Goal: Task Accomplishment & Management: Complete application form

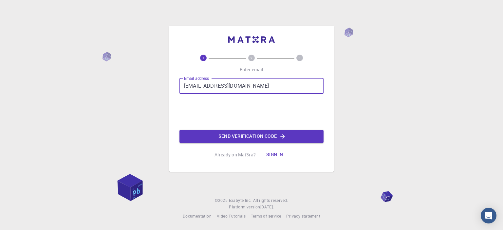
type input "gunarathnebhanuka@gmail.com"
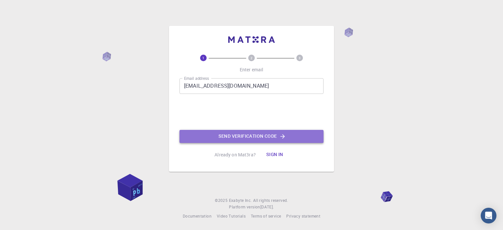
click at [222, 133] on button "Send verification code" at bounding box center [252, 136] width 144 height 13
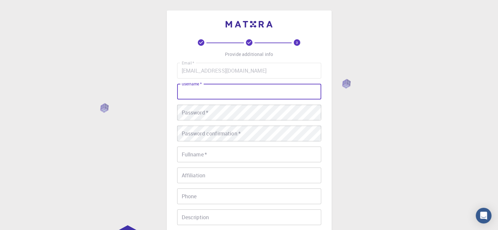
click at [242, 90] on input "username   *" at bounding box center [249, 92] width 144 height 16
type input "BhanukaG"
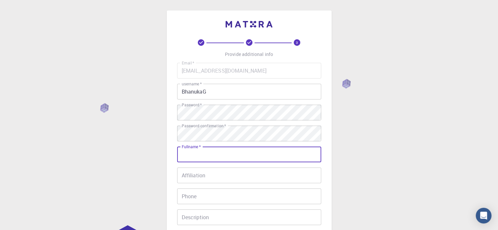
click at [210, 151] on input "Fullname   *" at bounding box center [249, 155] width 144 height 16
type input "[PERSON_NAME]"
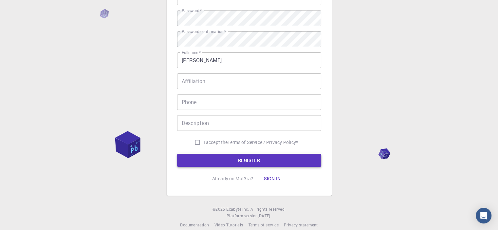
drag, startPoint x: 195, startPoint y: 140, endPoint x: 210, endPoint y: 157, distance: 22.3
click at [210, 157] on form "Email   * gunarathnebhanuka@gmail.com Email   * username   * BhanukaG username …" at bounding box center [249, 68] width 144 height 199
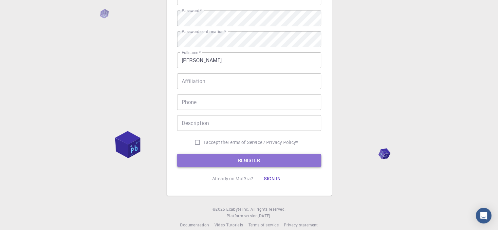
click at [210, 157] on button "REGISTER" at bounding box center [249, 160] width 144 height 13
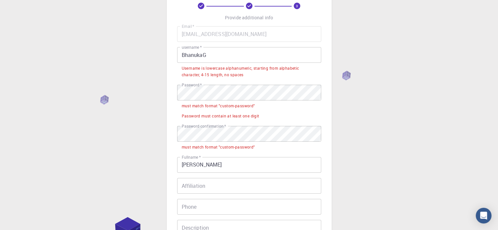
scroll to position [36, 0]
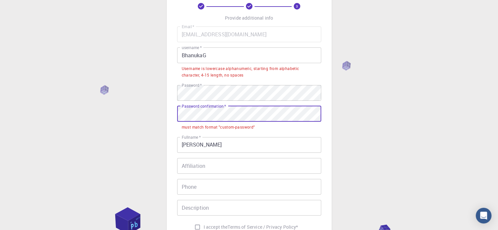
click at [154, 116] on div "3 Provide additional info Email   * gunarathnebhanuka@gmail.com Email   * usern…" at bounding box center [249, 149] width 498 height 370
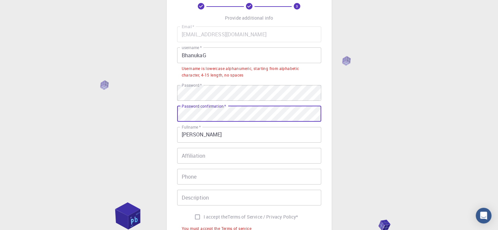
scroll to position [130, 0]
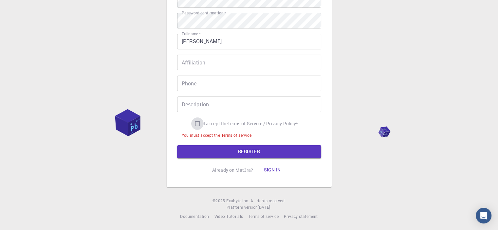
click at [196, 124] on input "I accept the Terms of Service / Privacy Policy *" at bounding box center [197, 124] width 12 height 12
checkbox input "true"
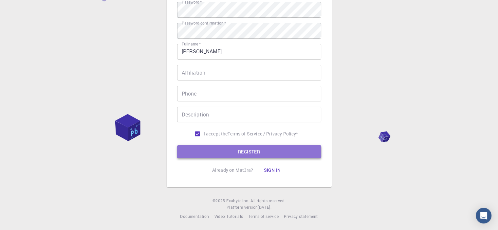
click at [207, 154] on button "REGISTER" at bounding box center [249, 151] width 144 height 13
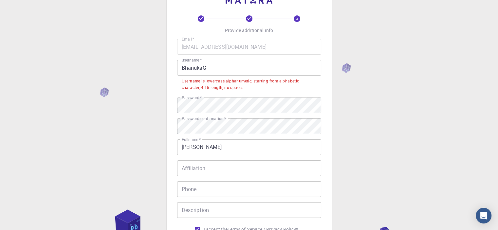
scroll to position [24, 0]
click at [211, 67] on input "BhanukaG" at bounding box center [249, 68] width 144 height 16
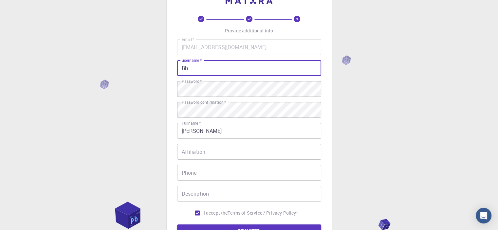
type input "B"
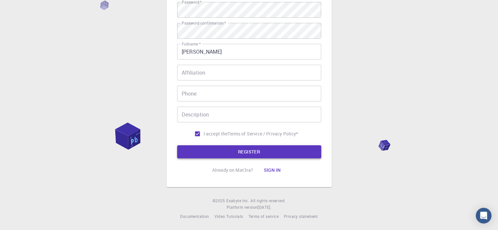
type input "bhanukag"
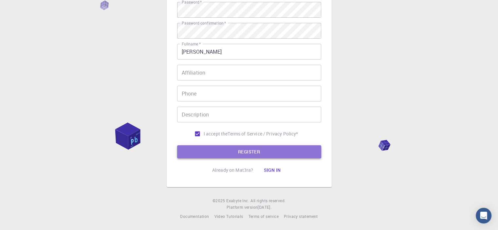
click at [222, 154] on button "REGISTER" at bounding box center [249, 151] width 144 height 13
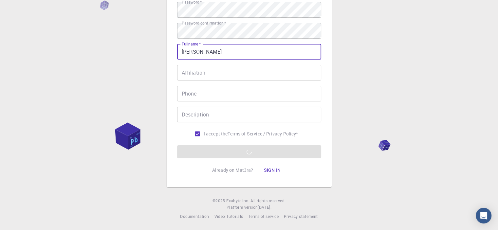
click at [207, 52] on input "[PERSON_NAME]" at bounding box center [249, 52] width 144 height 16
type input "Bhanuka Gunarathne"
click at [251, 170] on p "Already on Mat3ra?" at bounding box center [232, 170] width 41 height 7
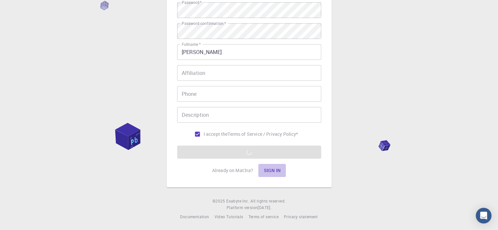
click at [273, 172] on button "Sign in" at bounding box center [273, 170] width 28 height 13
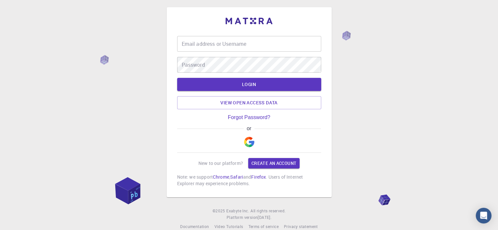
scroll to position [14, 0]
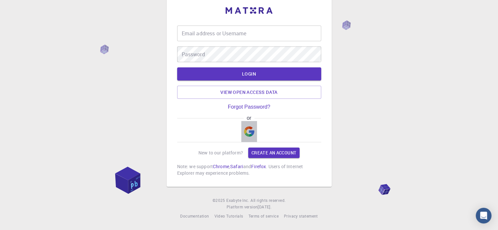
click at [248, 130] on img "button" at bounding box center [249, 131] width 10 height 10
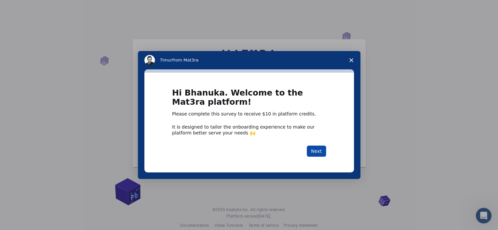
click at [315, 152] on button "Next" at bounding box center [316, 151] width 19 height 11
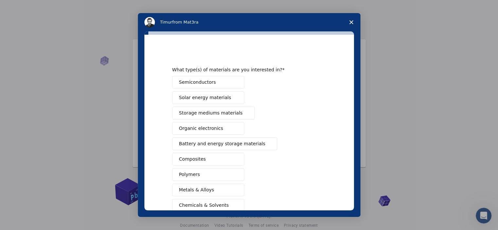
click at [234, 86] on button "Semiconductors" at bounding box center [208, 82] width 72 height 13
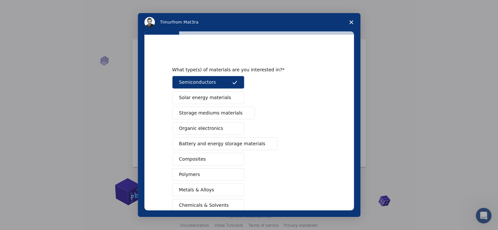
click at [232, 98] on span "Intercom messenger" at bounding box center [234, 97] width 5 height 5
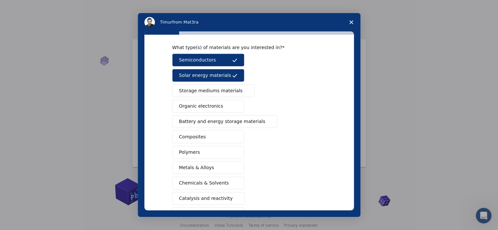
scroll to position [26, 0]
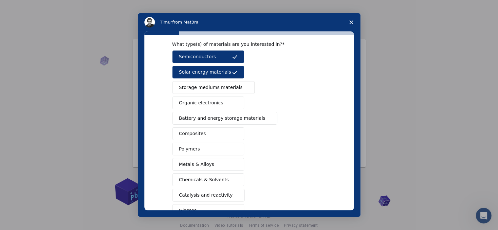
click at [215, 134] on button "Composites" at bounding box center [208, 133] width 72 height 13
click at [213, 117] on span "Battery and energy storage materials" at bounding box center [222, 118] width 87 height 7
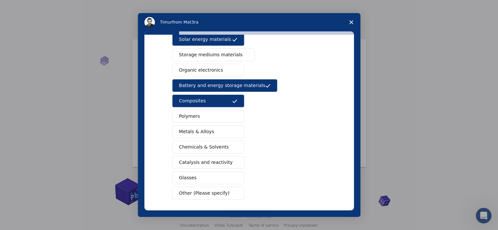
scroll to position [84, 0]
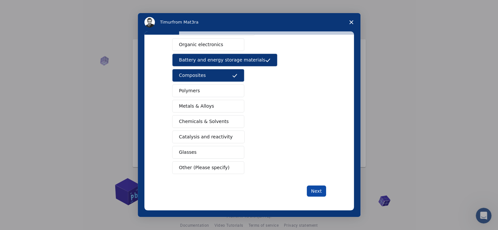
click at [320, 191] on button "Next" at bounding box center [316, 191] width 19 height 11
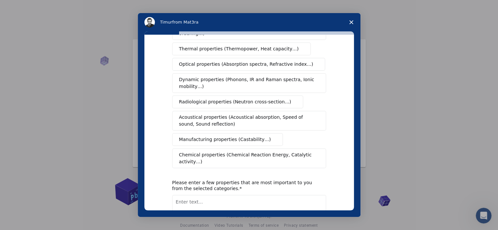
scroll to position [0, 0]
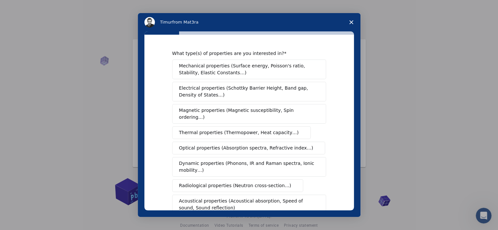
click at [263, 69] on span "Mechanical properties (Surface energy, Poisson's ratio, Stability, Elastic Cons…" at bounding box center [247, 70] width 137 height 14
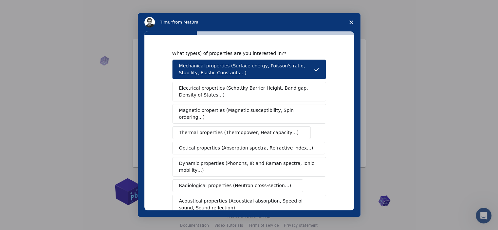
click at [258, 88] on span "Electrical properties (Schottky Barrier Height, Band gap, Density of States…)" at bounding box center [247, 92] width 136 height 14
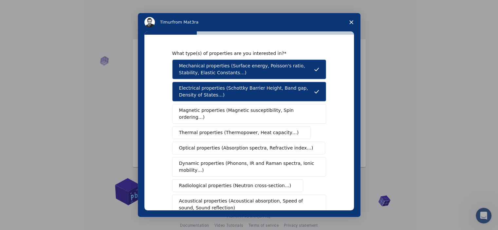
click at [256, 107] on span "Magnetic properties (Magnetic susceptibility, Spin ordering…)" at bounding box center [246, 114] width 135 height 14
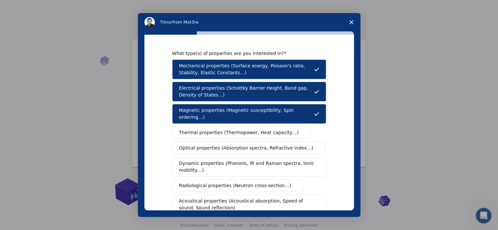
drag, startPoint x: 254, startPoint y: 124, endPoint x: 251, endPoint y: 131, distance: 7.7
click at [251, 131] on button "Thermal properties (Thermopower, Heat capacity…)" at bounding box center [241, 132] width 139 height 13
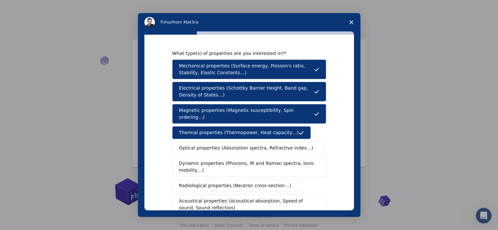
click at [251, 131] on button "Thermal properties (Thermopower, Heat capacity…)" at bounding box center [241, 132] width 139 height 13
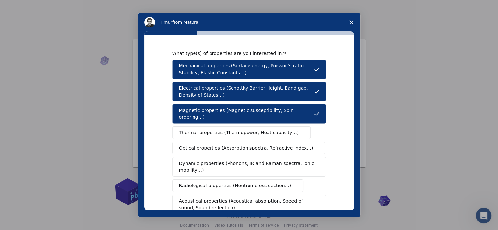
click at [254, 129] on span "Thermal properties (Thermopower, Heat capacity…)" at bounding box center [239, 132] width 120 height 7
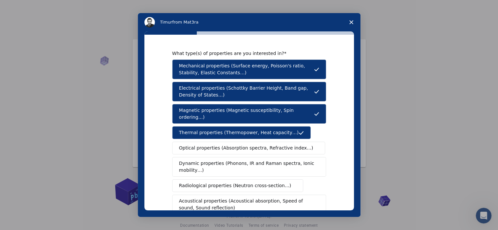
click at [255, 145] on span "Optical properties (Absorption spectra, Refractive index…)" at bounding box center [246, 148] width 134 height 7
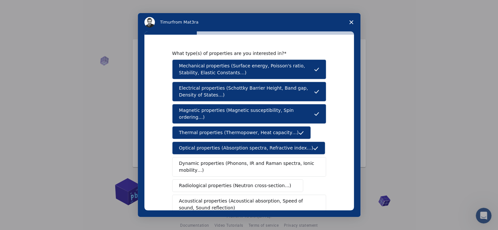
click at [253, 160] on span "Dynamic properties (Phonons, IR and Raman spectra, Ionic mobility…)" at bounding box center [247, 167] width 136 height 14
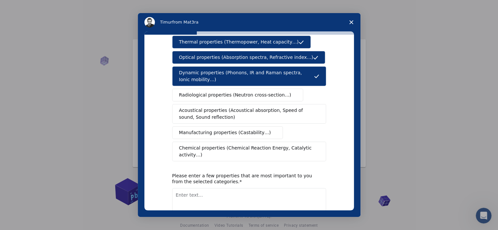
scroll to position [90, 0]
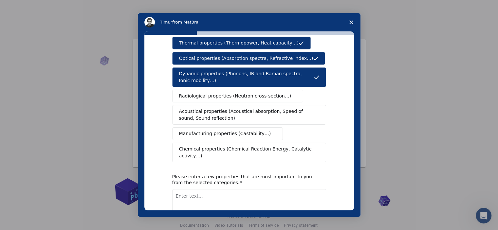
click at [244, 146] on span "Chemical properties (Chemical Reaction Energy, Catalytic activity…)" at bounding box center [247, 153] width 136 height 14
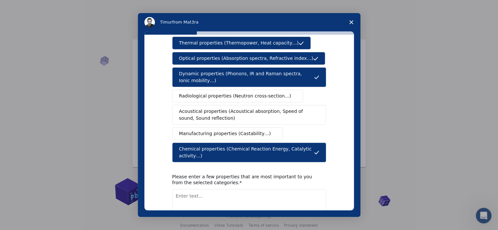
click at [240, 130] on span "Manufacturing properties (Castability…)" at bounding box center [225, 133] width 92 height 7
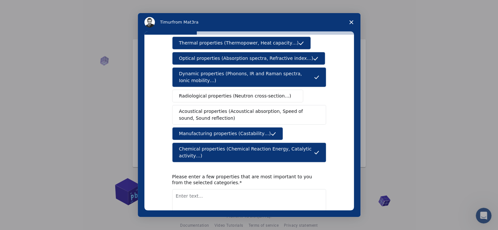
click at [235, 108] on span "Acoustical properties (Acoustical absorption, Speed of sound, Sound reflection)" at bounding box center [247, 115] width 136 height 14
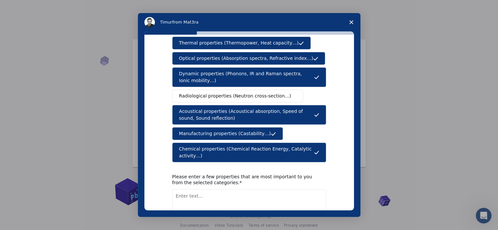
click at [232, 93] on span "Radiological properties (Neutron cross-section…)" at bounding box center [235, 96] width 112 height 7
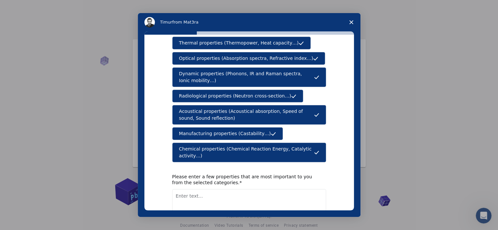
scroll to position [118, 0]
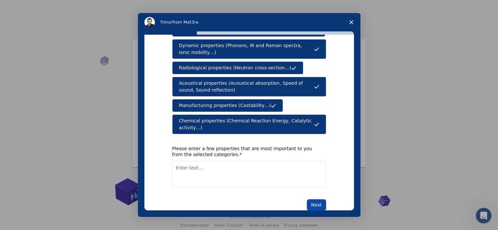
click at [312, 200] on button "Next" at bounding box center [316, 205] width 19 height 11
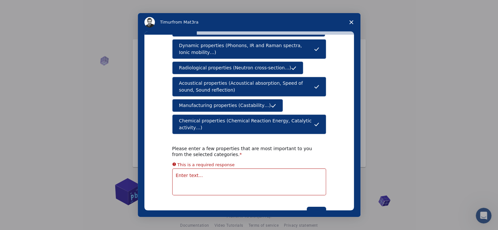
click at [276, 169] on textarea "Enter text..." at bounding box center [249, 182] width 154 height 27
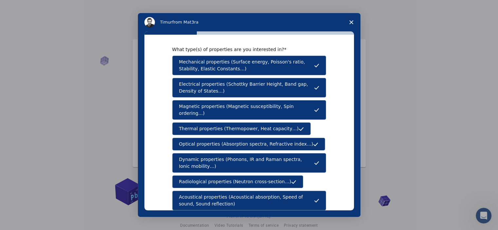
scroll to position [4, 0]
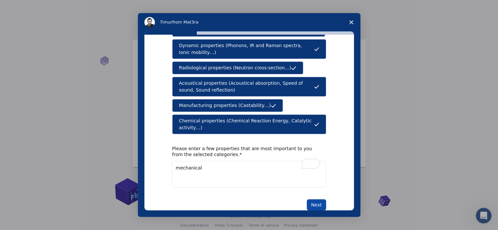
type textarea "mechanical"
click at [313, 200] on button "Next" at bounding box center [316, 205] width 19 height 11
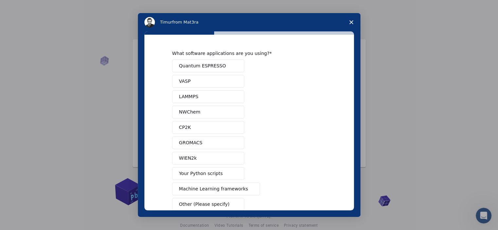
click at [232, 113] on span "Intercom messenger" at bounding box center [234, 112] width 5 height 5
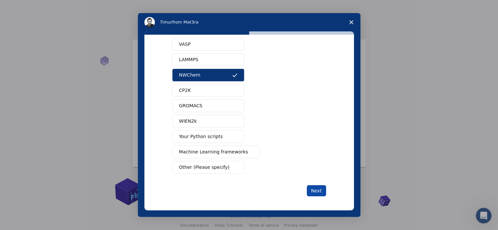
click at [317, 193] on button "Next" at bounding box center [316, 190] width 19 height 11
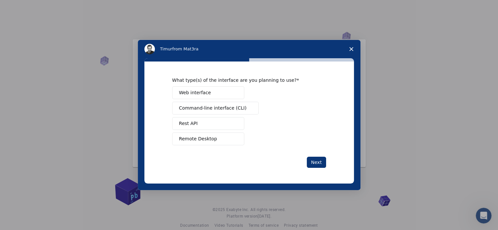
click at [222, 137] on button "Remote Desktop" at bounding box center [208, 139] width 72 height 13
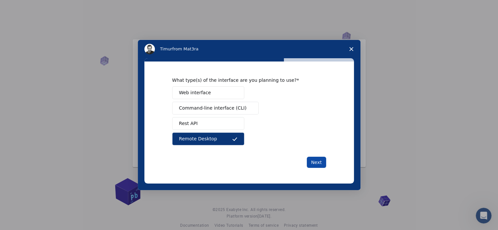
click at [315, 161] on button "Next" at bounding box center [316, 162] width 19 height 11
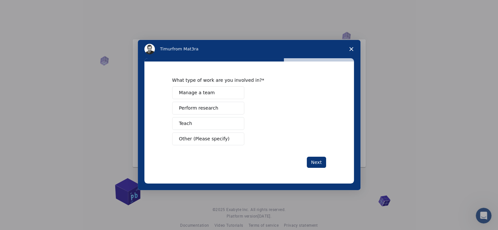
click at [222, 111] on button "Perform research" at bounding box center [208, 108] width 72 height 13
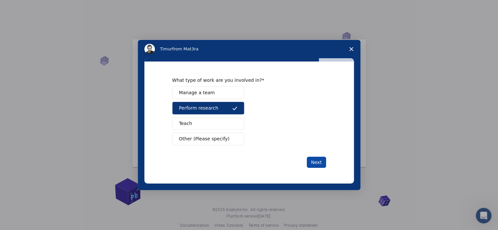
click at [317, 159] on button "Next" at bounding box center [316, 162] width 19 height 11
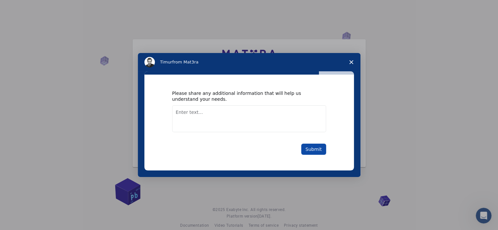
click at [315, 147] on button "Submit" at bounding box center [313, 149] width 25 height 11
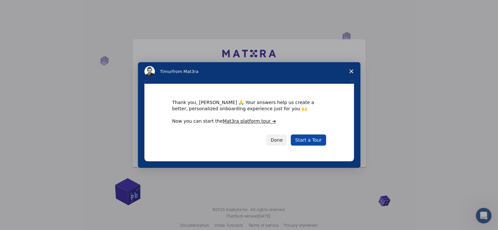
click at [313, 138] on link "Start a Tour" at bounding box center [308, 140] width 35 height 11
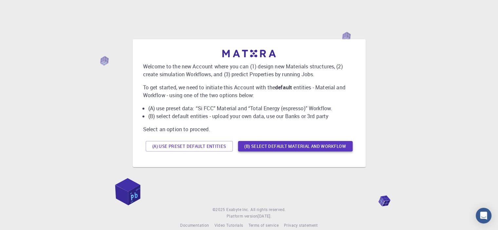
click at [320, 143] on button "(B) Select default material and workflow" at bounding box center [295, 146] width 115 height 10
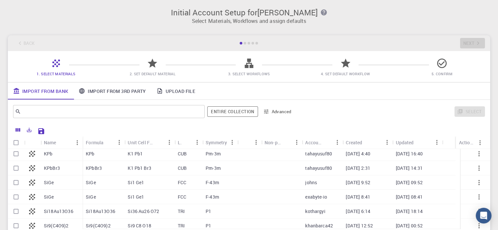
scroll to position [67, 0]
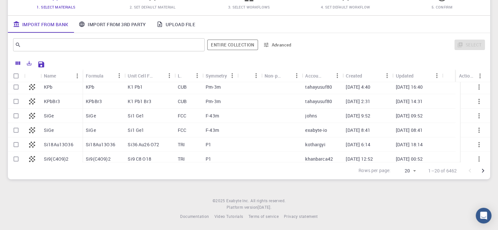
click at [65, 129] on div "SiGe" at bounding box center [62, 130] width 42 height 14
checkbox input "true"
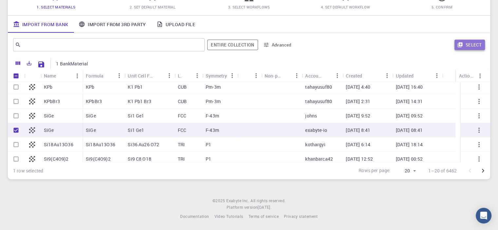
click at [468, 42] on button "Select" at bounding box center [470, 45] width 30 height 10
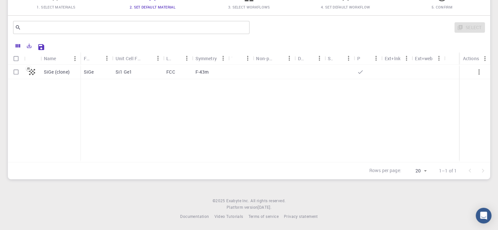
scroll to position [0, 0]
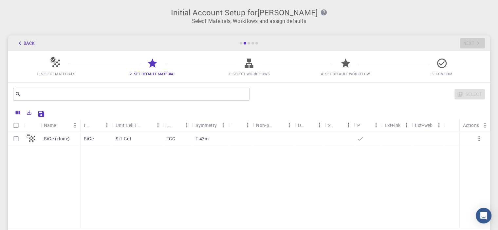
click at [442, 12] on h3 "Initial Account Setup for Bhanuka Giunarathne" at bounding box center [249, 12] width 475 height 9
